Goal: Check status: Check status

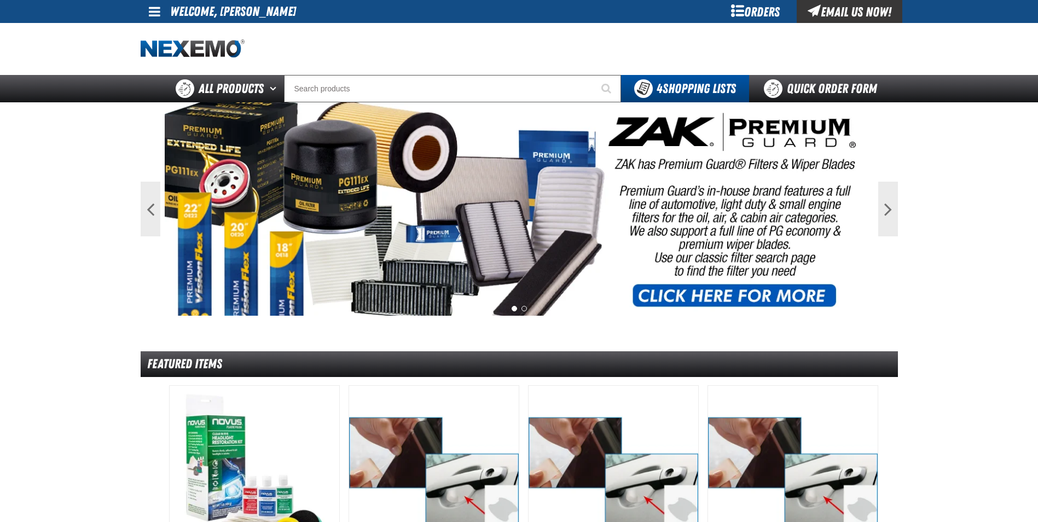
click at [758, 12] on div "Orders" at bounding box center [756, 11] width 82 height 23
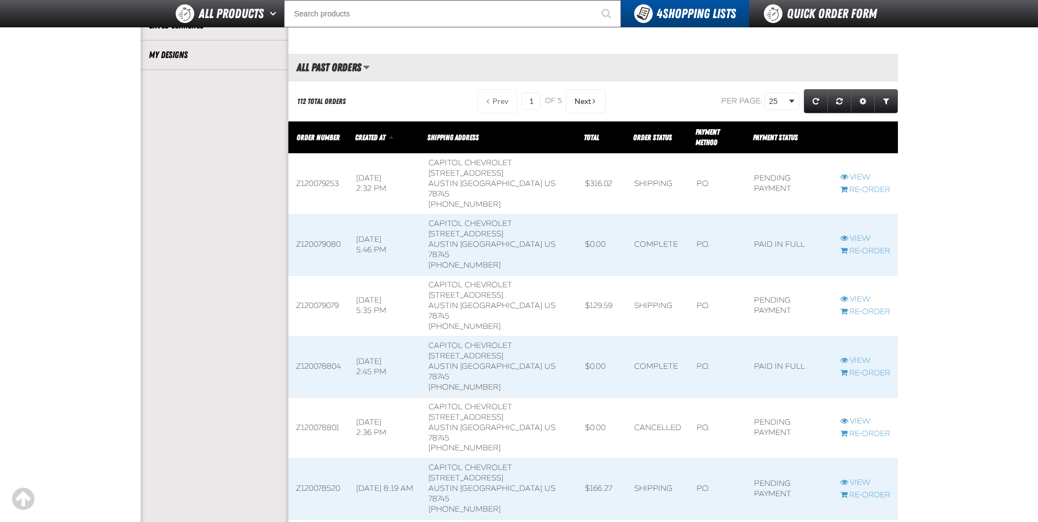
scroll to position [383, 0]
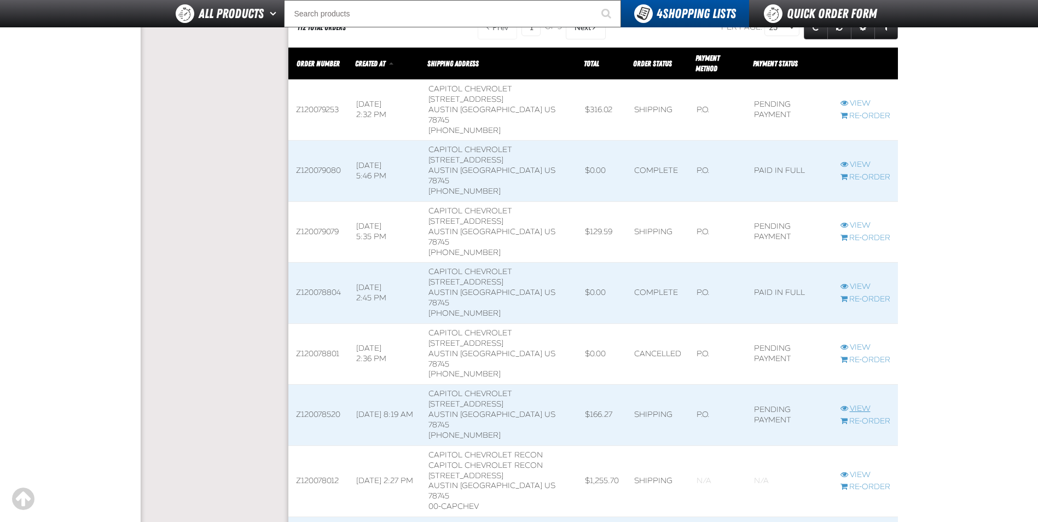
click at [860, 404] on link "View" at bounding box center [865, 409] width 50 height 10
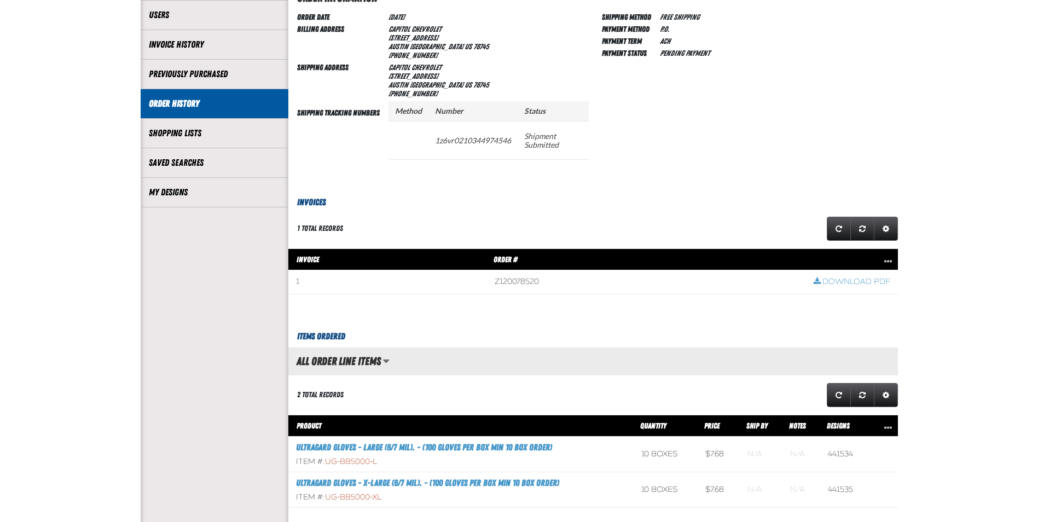
scroll to position [55, 0]
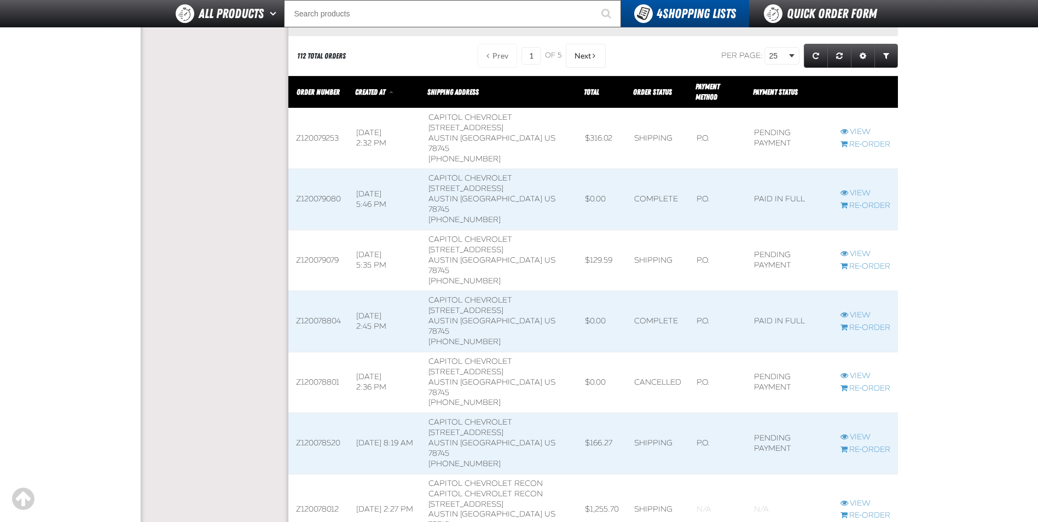
scroll to position [328, 0]
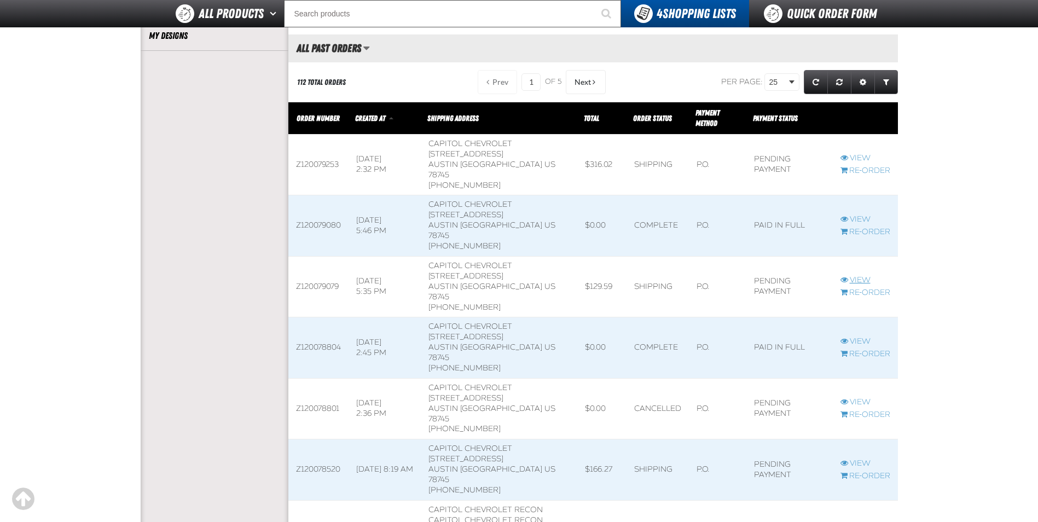
click at [844, 275] on link "View" at bounding box center [865, 280] width 50 height 10
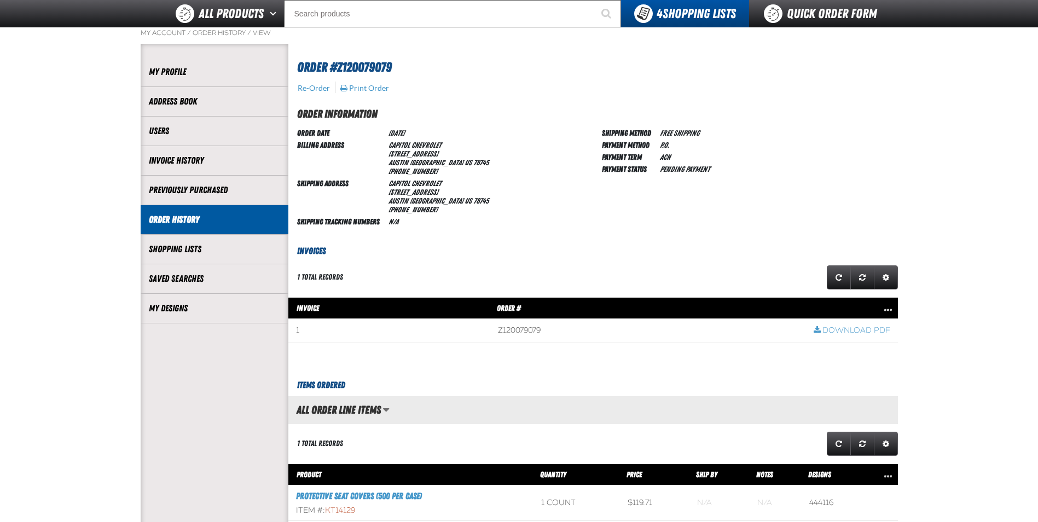
scroll to position [55, 0]
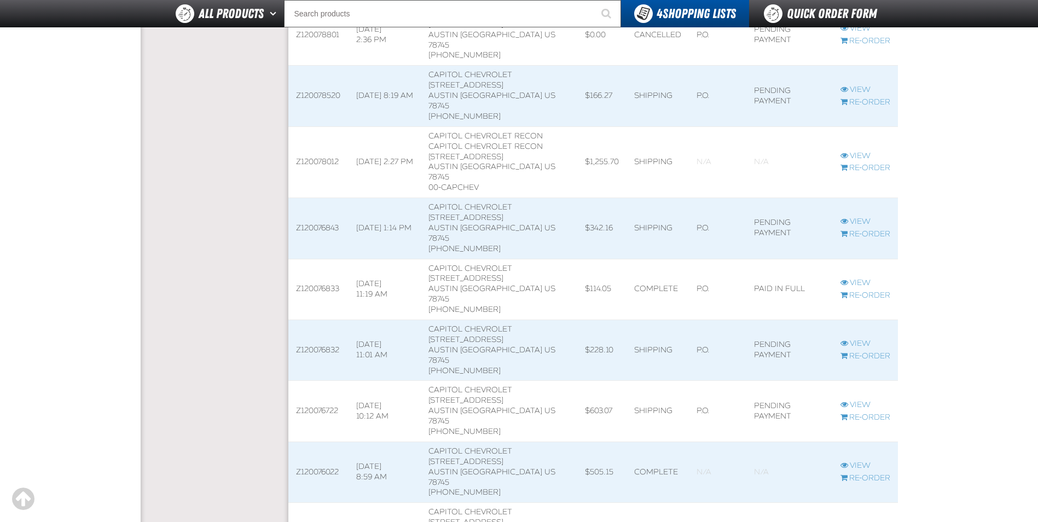
scroll to position [711, 0]
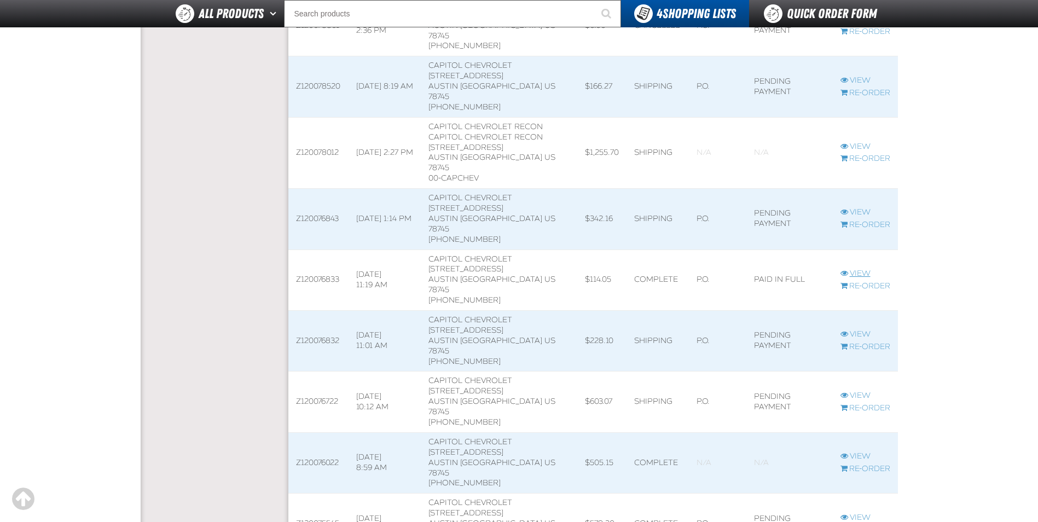
click at [856, 269] on link "View" at bounding box center [865, 274] width 50 height 10
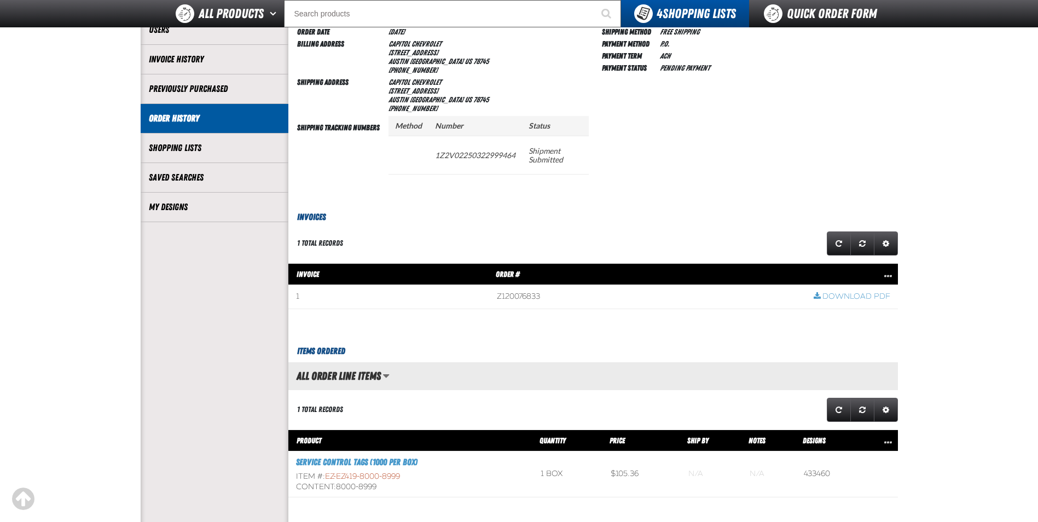
scroll to position [164, 0]
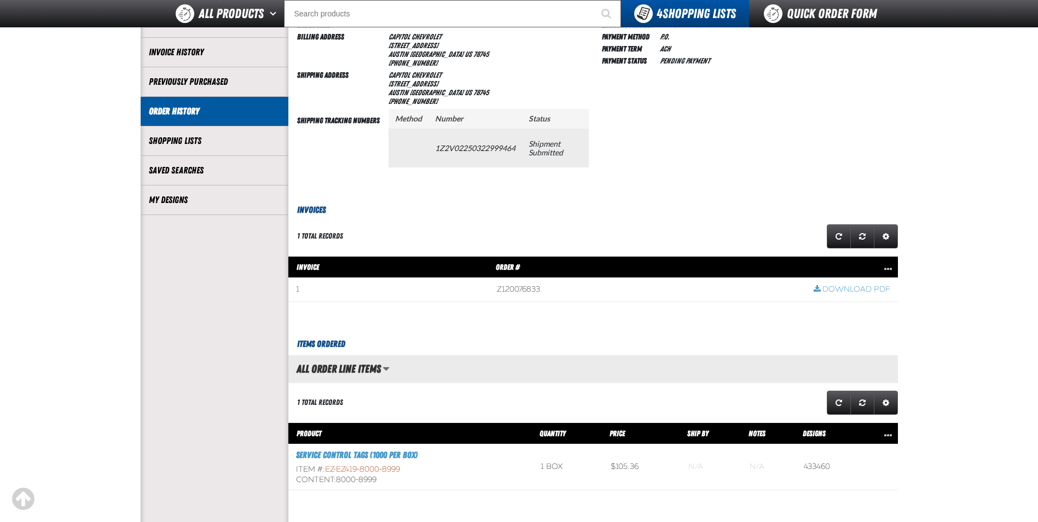
click at [478, 150] on td "1Z2V02250322999464" at bounding box center [475, 148] width 94 height 38
drag, startPoint x: 435, startPoint y: 148, endPoint x: 519, endPoint y: 152, distance: 83.8
click at [519, 152] on td "1Z2V02250322999464" at bounding box center [475, 148] width 94 height 38
drag, startPoint x: 519, startPoint y: 152, endPoint x: 512, endPoint y: 149, distance: 7.1
copy td "1Z2V02250322999464"
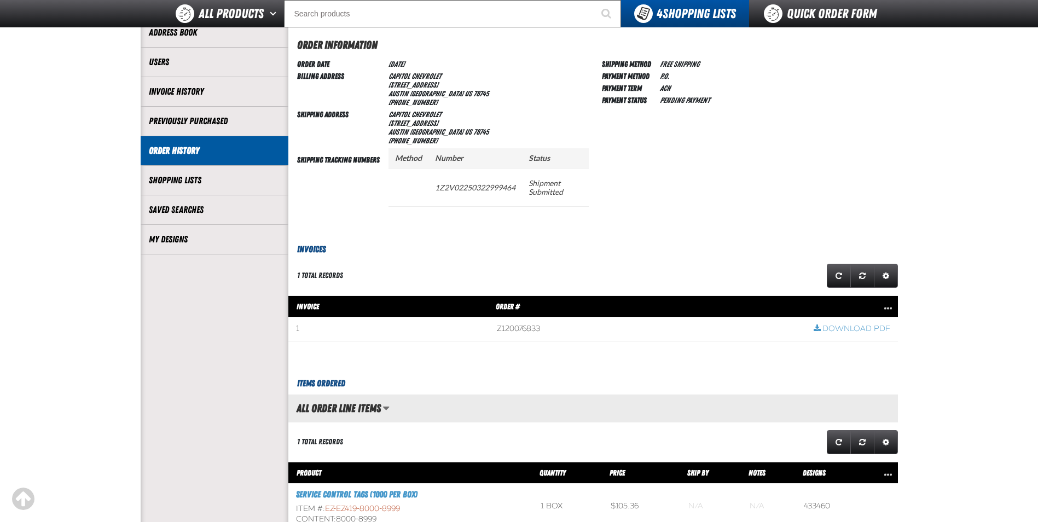
scroll to position [0, 0]
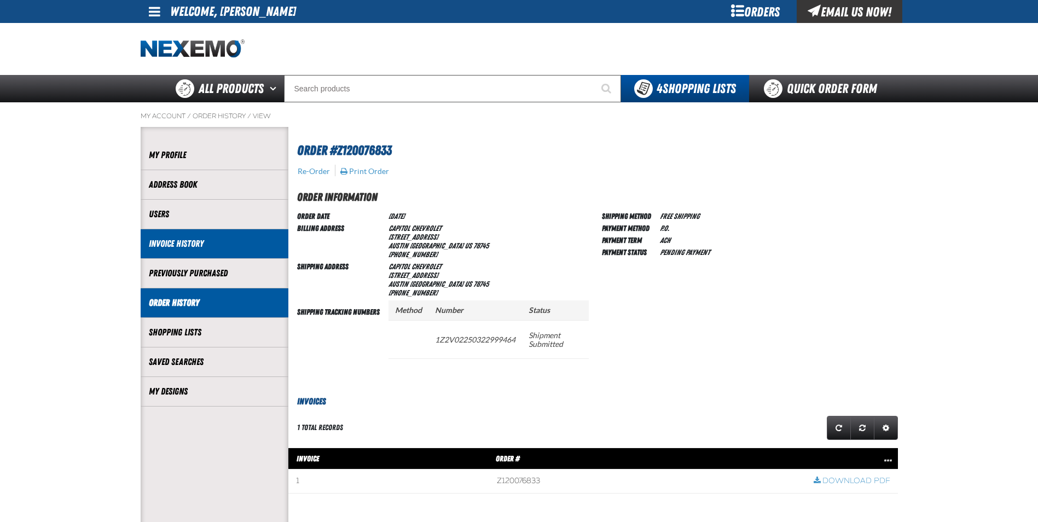
click at [167, 240] on link "Invoice History" at bounding box center [214, 243] width 131 height 13
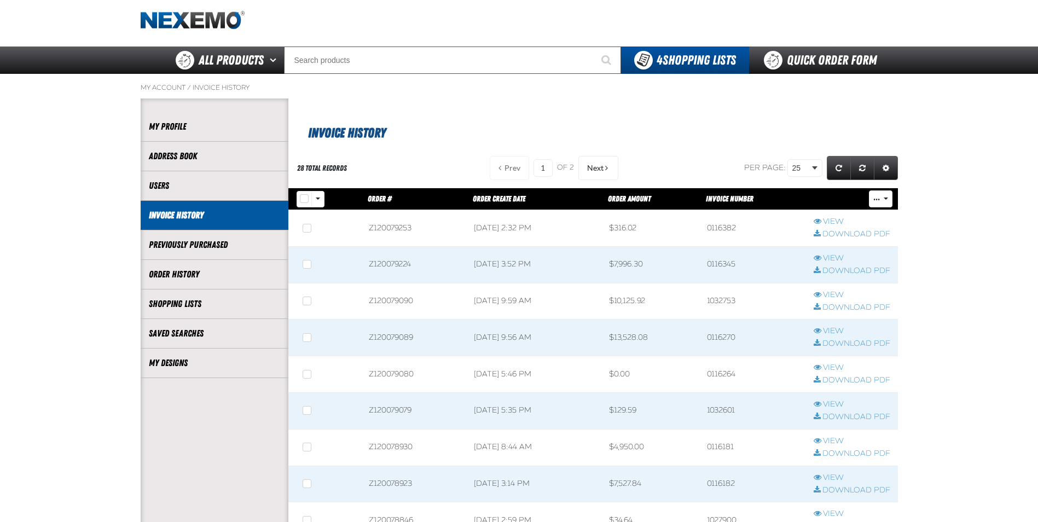
scroll to position [55, 0]
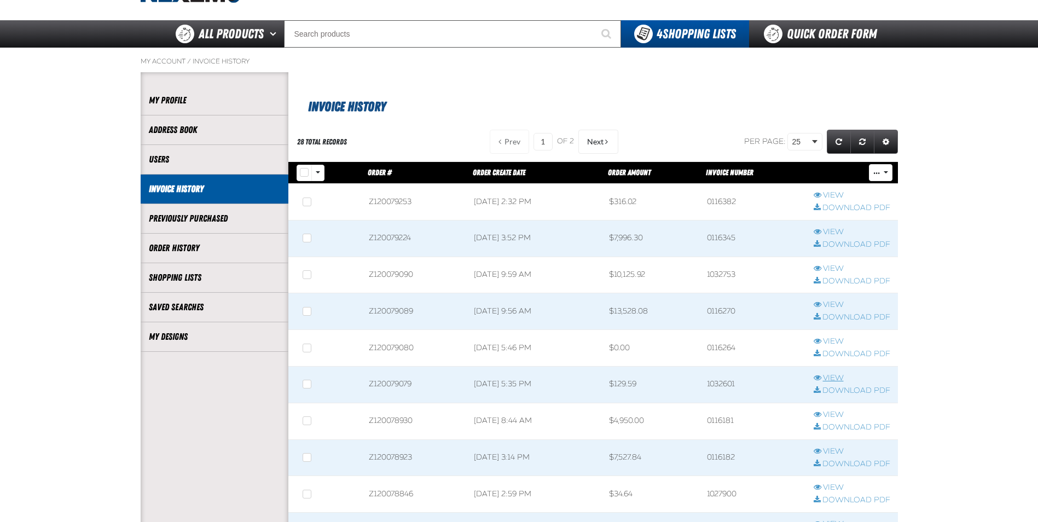
click at [833, 375] on link "View" at bounding box center [852, 378] width 77 height 10
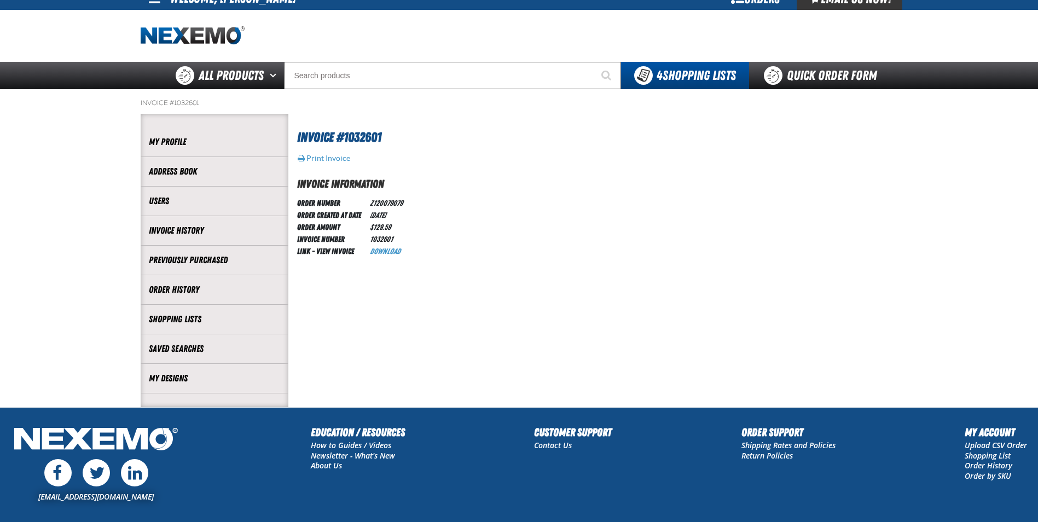
scroll to position [80, 0]
